Goal: Information Seeking & Learning: Learn about a topic

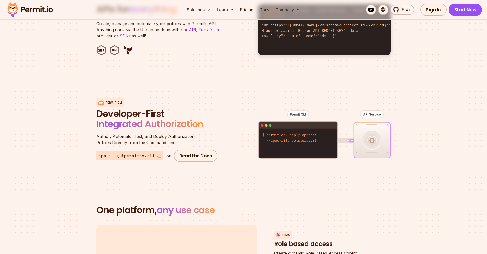
scroll to position [558, 0]
click at [241, 13] on link "Pricing" at bounding box center [246, 10] width 17 height 10
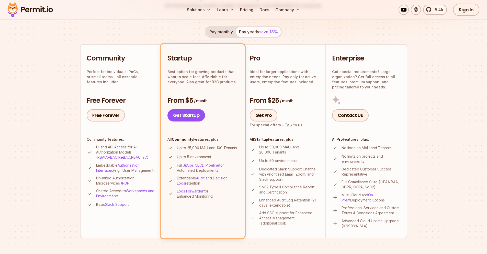
scroll to position [93, 0]
drag, startPoint x: 188, startPoint y: 150, endPoint x: 234, endPoint y: 150, distance: 46.3
click at [234, 150] on li "Up to 25,000 MAU and 100 Tenants" at bounding box center [203, 147] width 71 height 6
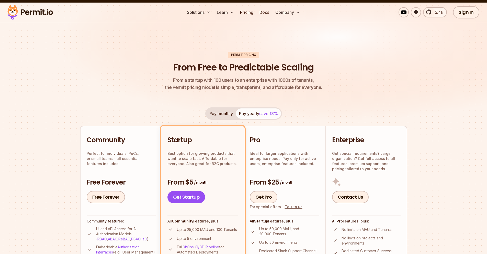
scroll to position [0, 0]
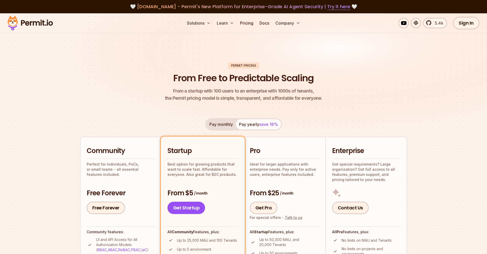
click at [25, 23] on img at bounding box center [30, 22] width 50 height 17
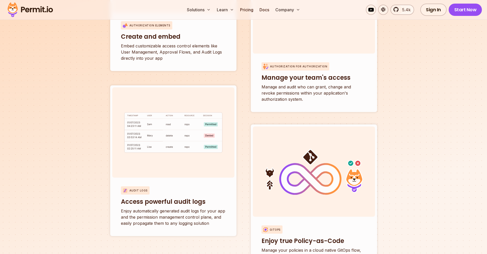
scroll to position [1852, 0]
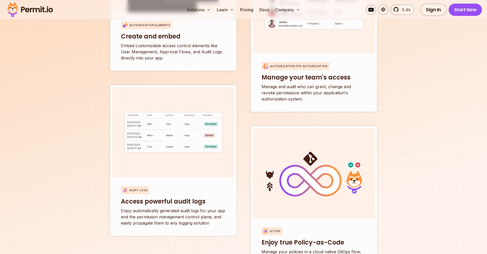
click at [424, 96] on section "All of your access control needs in one place. Authorization Elements Create an…" at bounding box center [243, 76] width 487 height 450
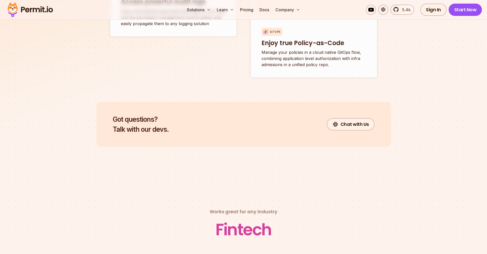
scroll to position [2056, 0]
